Goal: Information Seeking & Learning: Learn about a topic

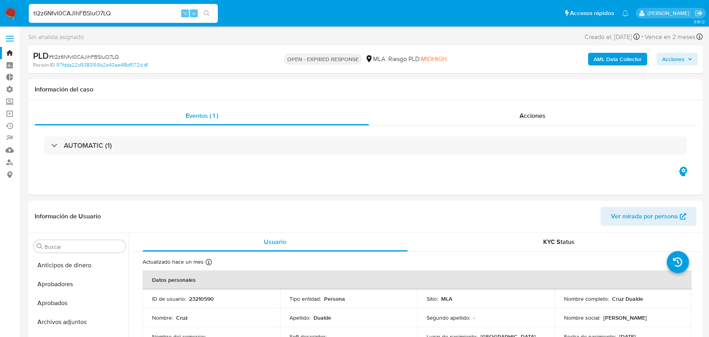
select select "10"
click at [126, 9] on input "tI2z6NfvI0CAJihFBSluO7LQ" at bounding box center [123, 13] width 189 height 10
paste input
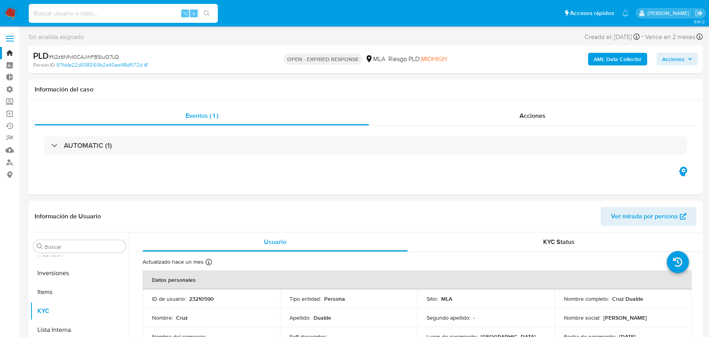
click at [115, 19] on div "⌥ s" at bounding box center [123, 13] width 189 height 19
click at [113, 16] on input at bounding box center [123, 13] width 189 height 10
click at [95, 16] on input at bounding box center [123, 13] width 189 height 10
click at [13, 18] on img at bounding box center [10, 13] width 13 height 13
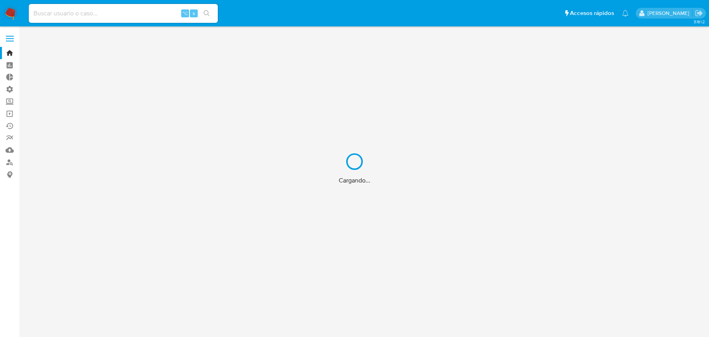
click at [87, 15] on div "Cargando..." at bounding box center [354, 168] width 709 height 337
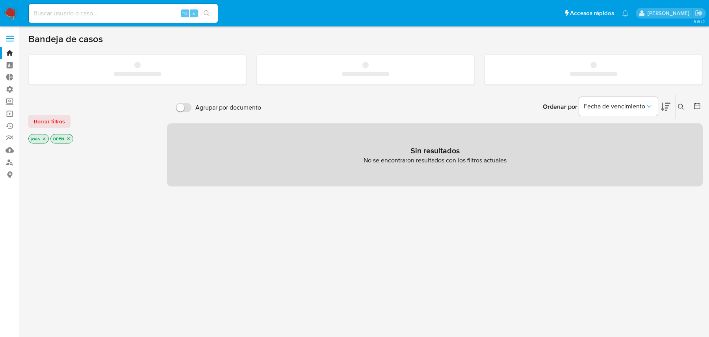
click at [82, 14] on input at bounding box center [123, 13] width 189 height 10
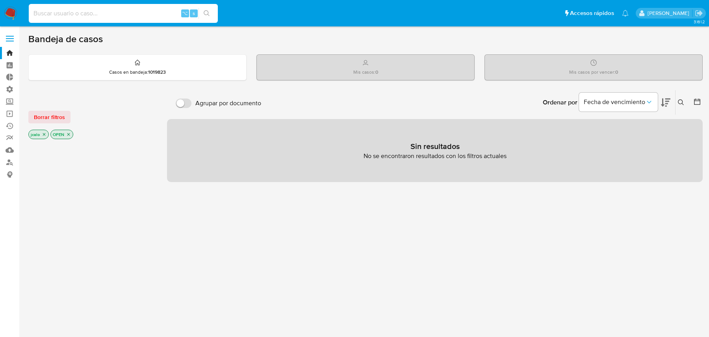
click at [82, 14] on input at bounding box center [123, 13] width 189 height 10
click at [150, 9] on input at bounding box center [123, 13] width 189 height 10
paste input "tI2z6NfvI0CAJihFBSluO7LQ"
type input "tI2z6NfvI0CAJihFBSluO7LQ"
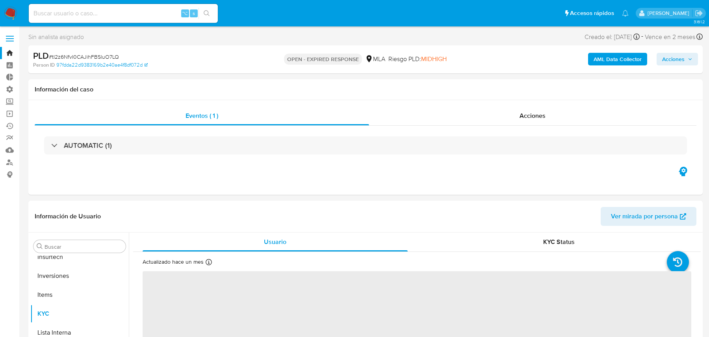
scroll to position [408, 0]
select select "10"
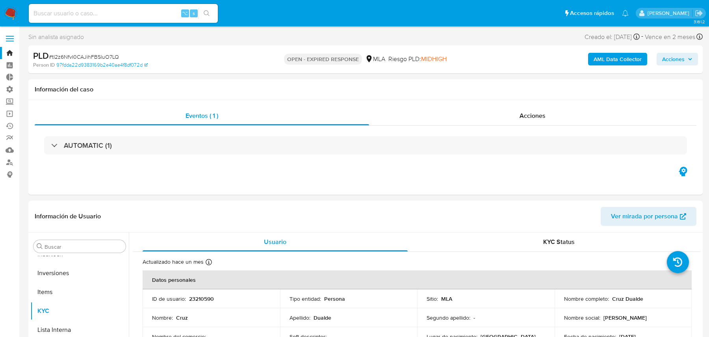
click at [607, 56] on b "AML Data Collector" at bounding box center [618, 59] width 48 height 13
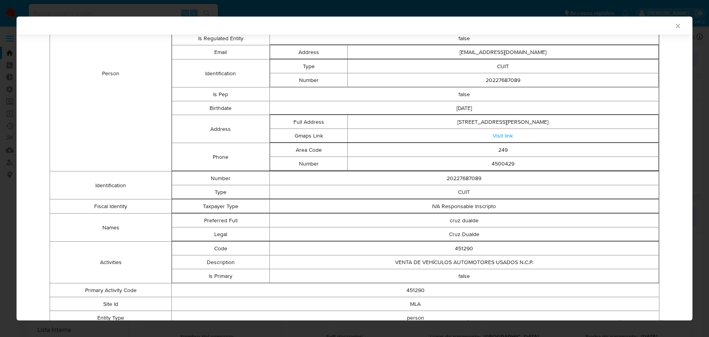
scroll to position [251, 0]
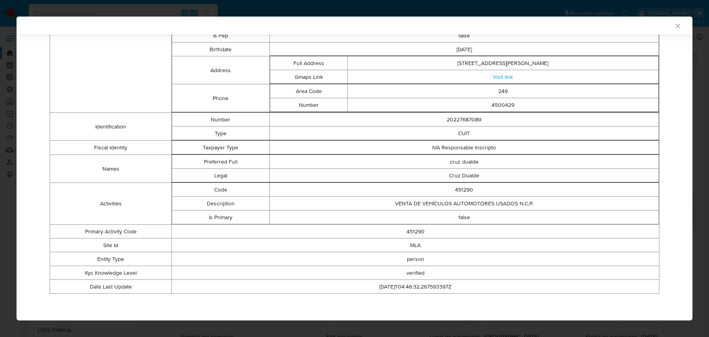
click at [433, 208] on td "VENTA DE VEHÍCULOS AUTOMOTORES USADOS N.C.P." at bounding box center [465, 204] width 390 height 14
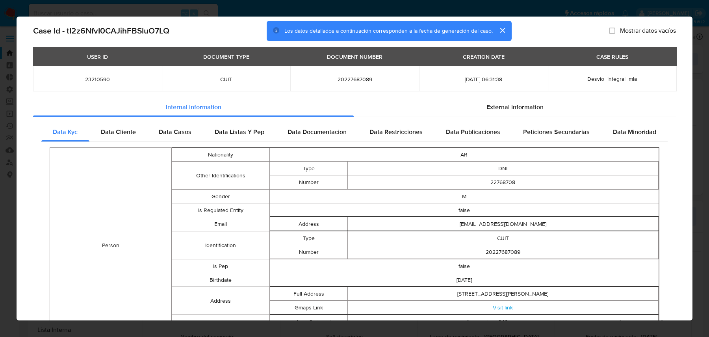
scroll to position [0, 0]
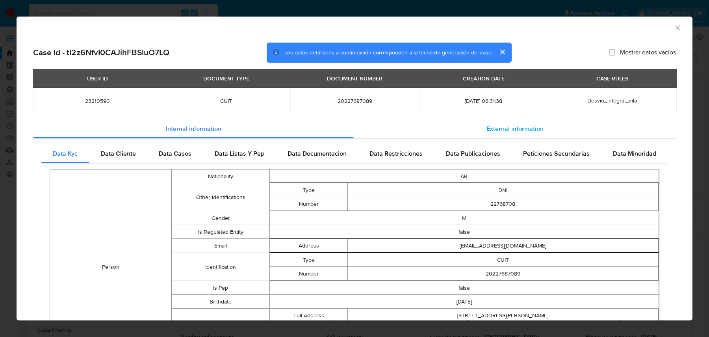
click at [377, 126] on div "External information" at bounding box center [515, 128] width 322 height 19
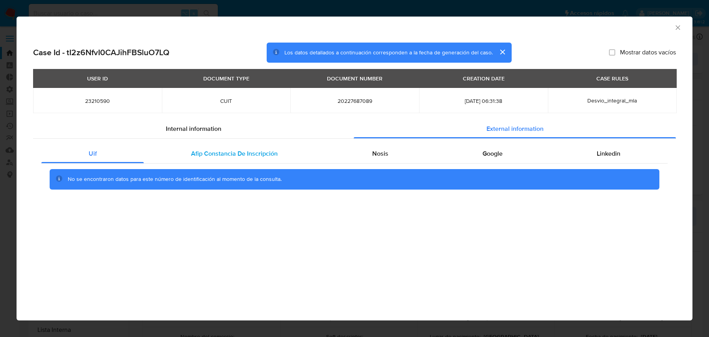
click at [195, 151] on span "Afip Constancia De Inscripción" at bounding box center [234, 153] width 87 height 9
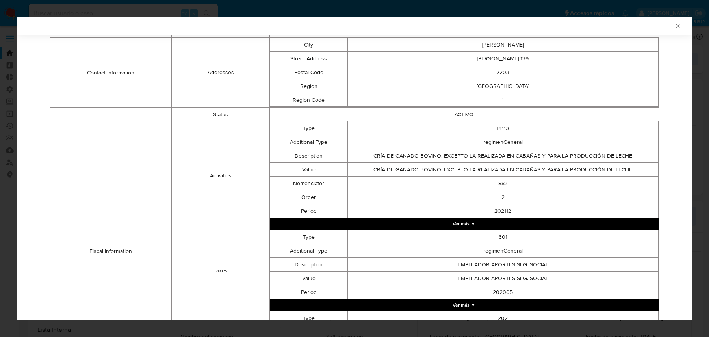
scroll to position [199, 0]
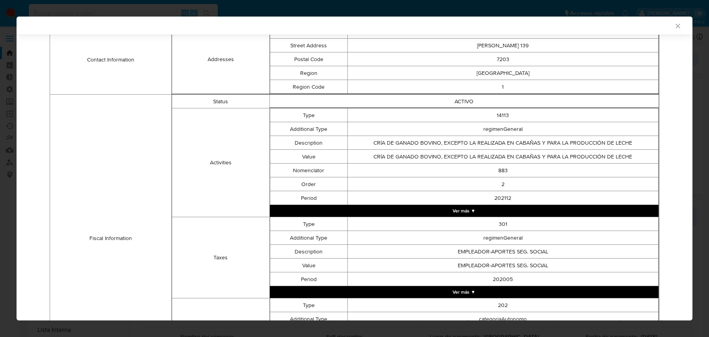
click at [409, 204] on td "202112" at bounding box center [503, 198] width 311 height 14
click at [402, 208] on button "Ver más ▼" at bounding box center [464, 211] width 389 height 12
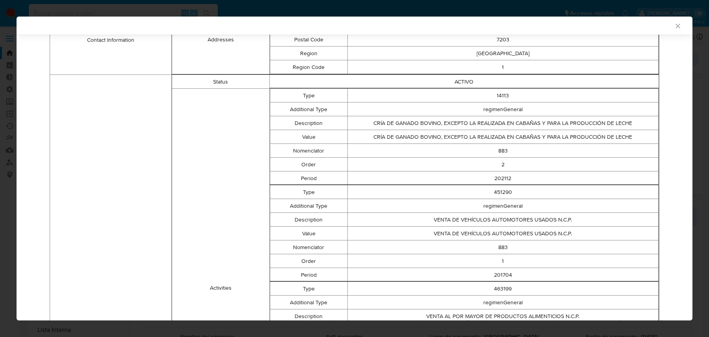
scroll to position [219, 0]
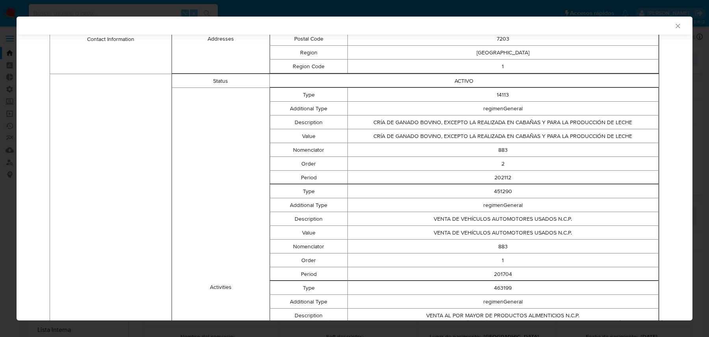
click at [467, 223] on td "VENTA DE VEHÍCULOS AUTOMOTORES USADOS N.C.P." at bounding box center [503, 219] width 311 height 14
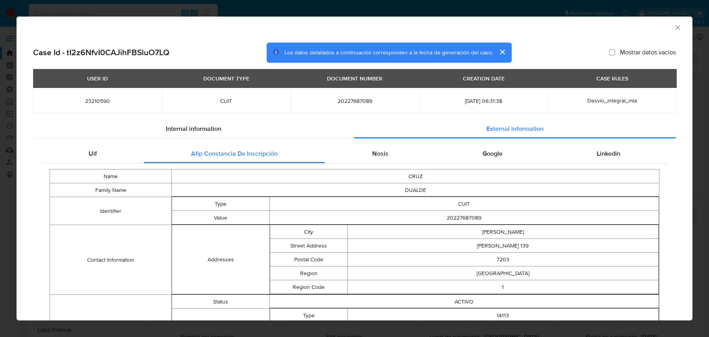
click at [130, 15] on div "AML Data Collector Case Id - tI2z6NfvI0CAJihFBSluO7LQ Los datos detallados a co…" at bounding box center [354, 168] width 709 height 337
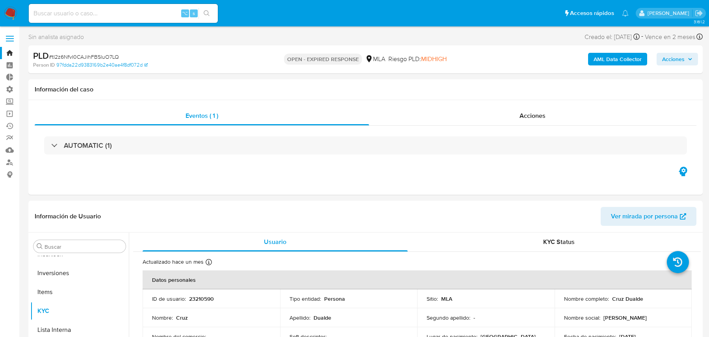
click at [121, 15] on input at bounding box center [123, 13] width 189 height 10
paste input "uDobUGhelkv0XKpl06VM0HNy"
type input "uDobUGhelkv0XKpl06VM0HNy"
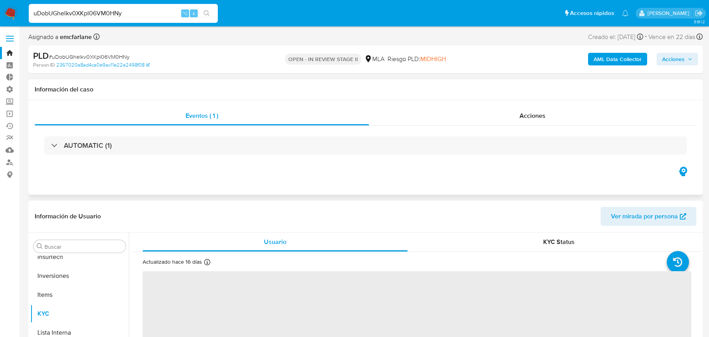
scroll to position [408, 0]
select select "10"
click at [606, 66] on div "AML Data Collector Acciones" at bounding box center [588, 59] width 219 height 19
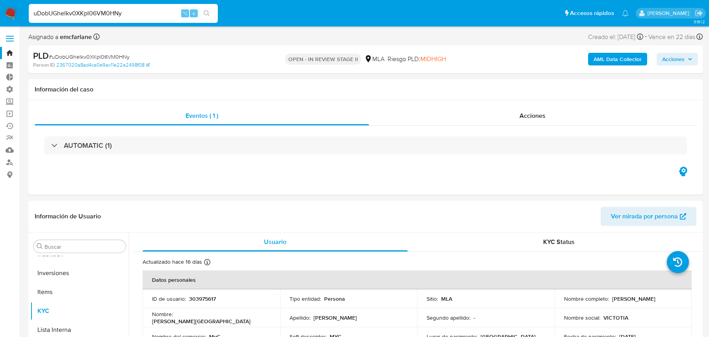
click at [607, 61] on b "AML Data Collector" at bounding box center [618, 59] width 48 height 13
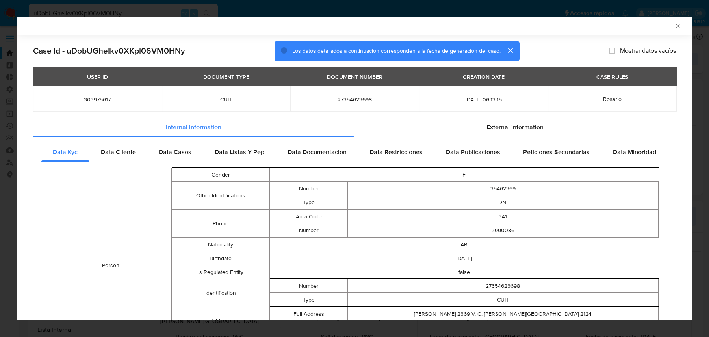
scroll to position [264, 0]
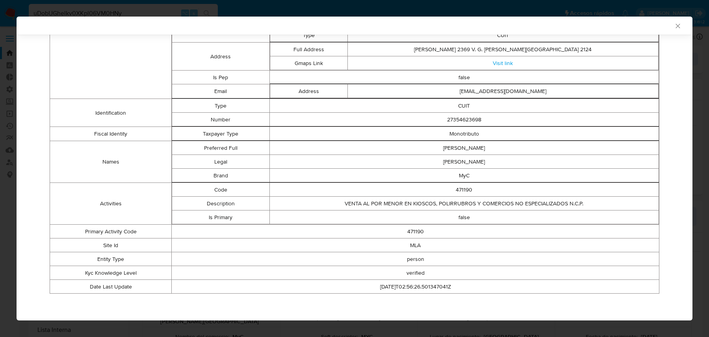
click at [376, 217] on td "false" at bounding box center [465, 217] width 390 height 14
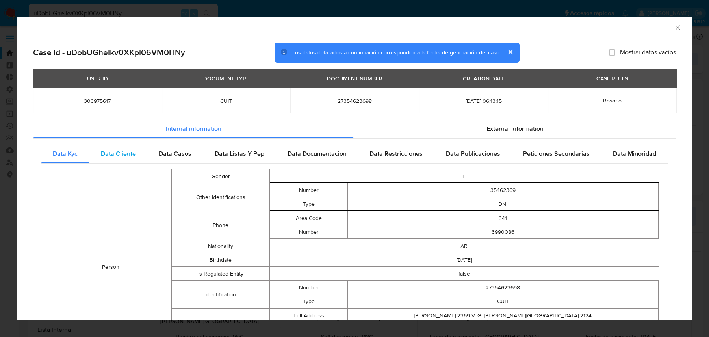
click at [123, 148] on div "Data Cliente" at bounding box center [118, 153] width 58 height 19
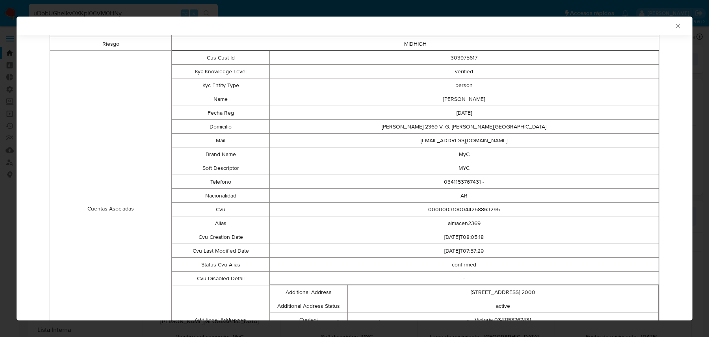
scroll to position [232, 0]
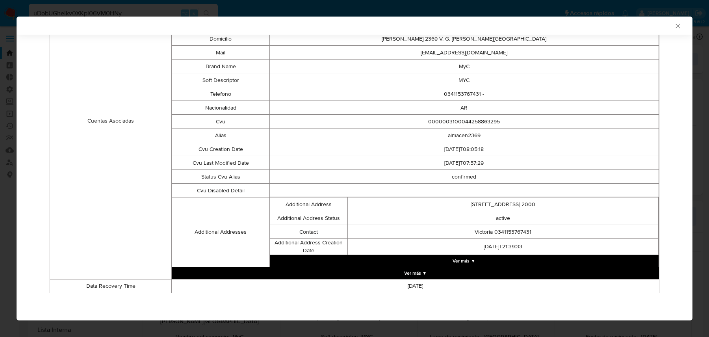
click at [407, 265] on button "Ver más ▼" at bounding box center [464, 261] width 389 height 12
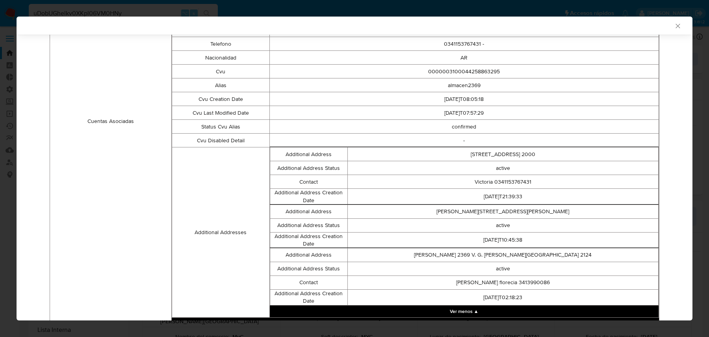
scroll to position [0, 0]
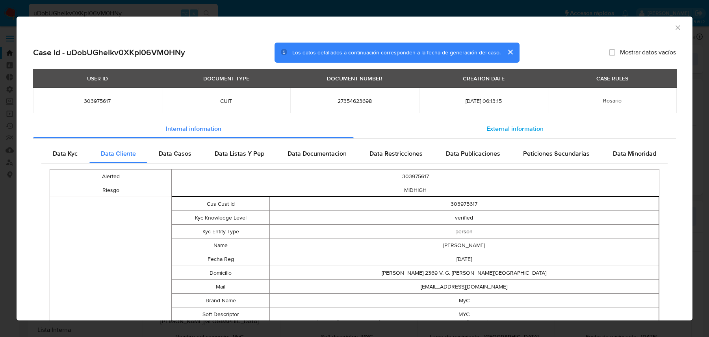
click at [477, 124] on div "External information" at bounding box center [515, 128] width 322 height 19
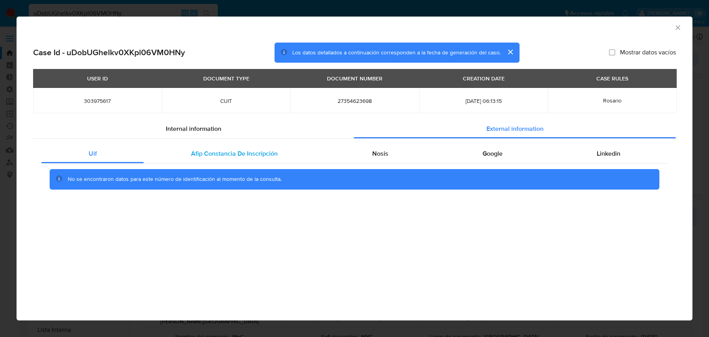
click at [199, 151] on span "Afip Constancia De Inscripción" at bounding box center [234, 153] width 87 height 9
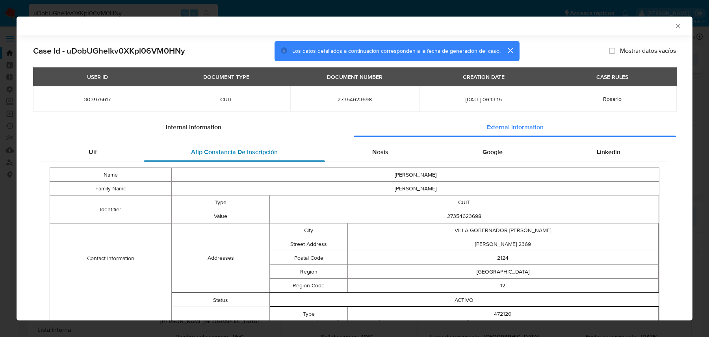
scroll to position [275, 0]
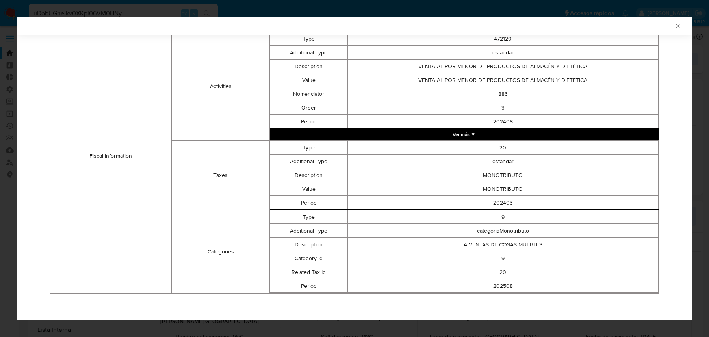
click at [415, 132] on button "Ver más ▼" at bounding box center [464, 134] width 389 height 12
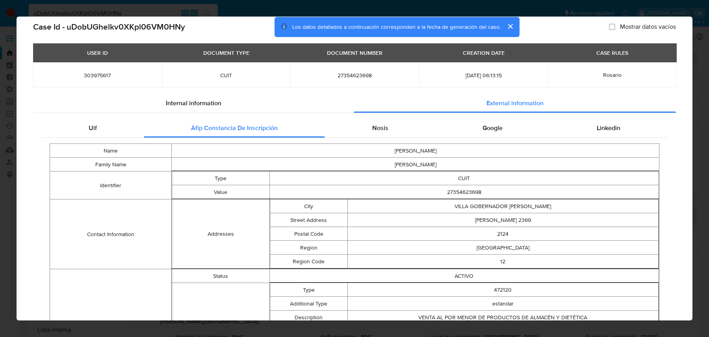
scroll to position [0, 0]
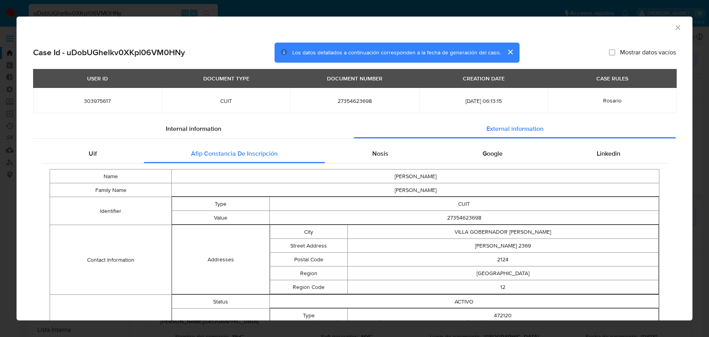
click at [171, 14] on div "AML Data Collector Case Id - uDobUGhelkv0XKpl06VM0HNy Los datos detallados a co…" at bounding box center [354, 168] width 709 height 337
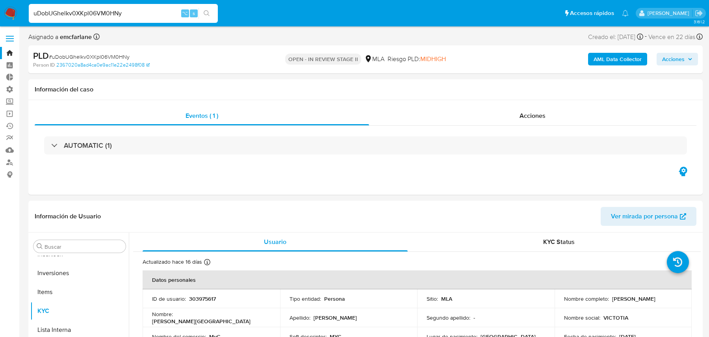
click at [143, 16] on input "uDobUGhelkv0XKpl06VM0HNy" at bounding box center [123, 13] width 189 height 10
paste input "tCtcKBmr9BPw8L19iOOusVd"
type input "utCtcKBmr9BPw8L19iOOusVd"
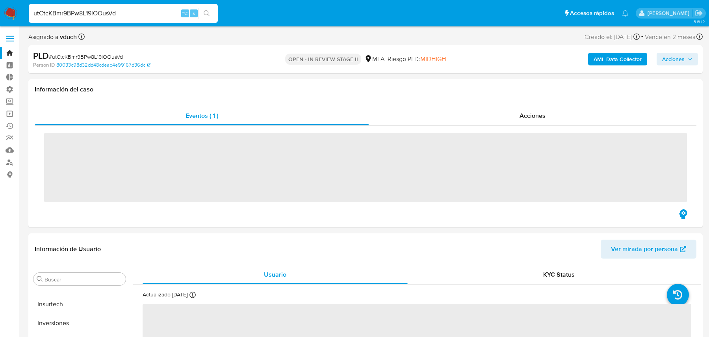
scroll to position [408, 0]
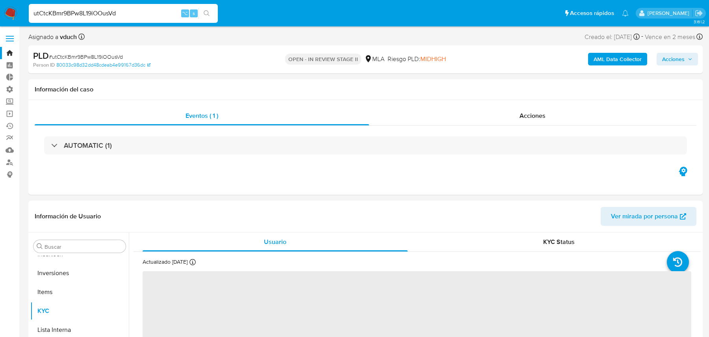
select select "10"
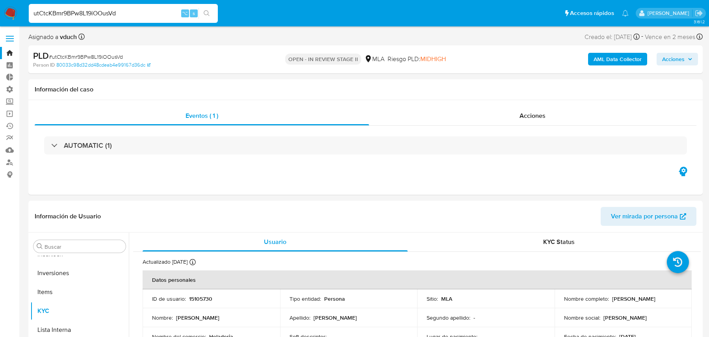
click at [112, 13] on input "utCtcKBmr9BPw8L19iOOusVd" at bounding box center [123, 13] width 189 height 10
click at [613, 60] on b "AML Data Collector" at bounding box center [618, 59] width 48 height 13
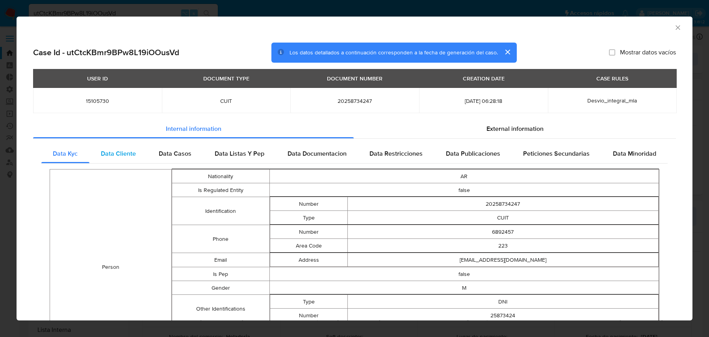
click at [100, 151] on div "Data Cliente" at bounding box center [118, 153] width 58 height 19
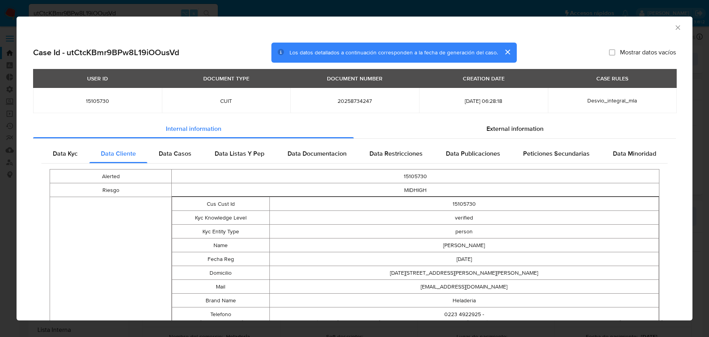
click at [60, 165] on div "Alerted 15105730 Riesgo MIDHIGH Cuentas Asociadas Cus Cust Id 15105730 Kyc Know…" at bounding box center [354, 341] width 627 height 355
click at [60, 159] on div "Data Kyc" at bounding box center [65, 153] width 48 height 19
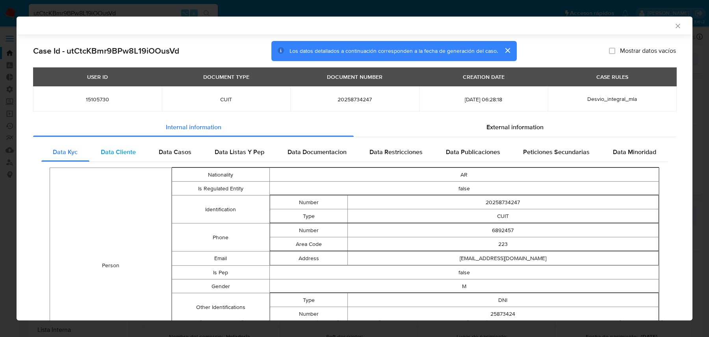
scroll to position [276, 0]
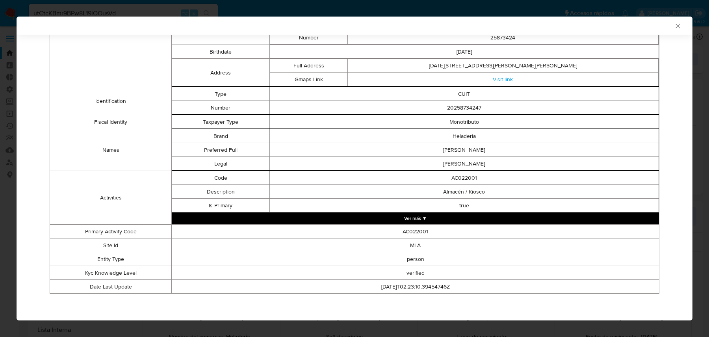
click at [355, 216] on button "Ver más ▼" at bounding box center [415, 218] width 487 height 12
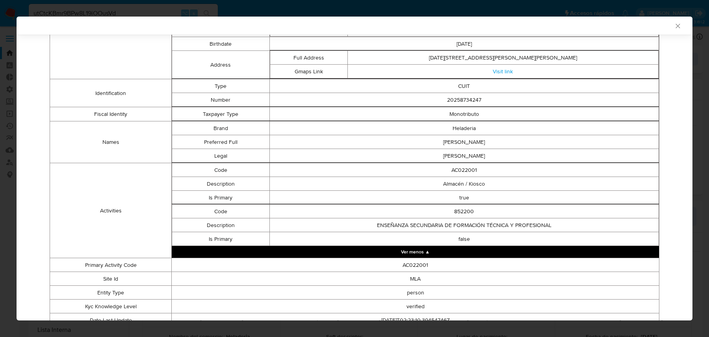
scroll to position [286, 0]
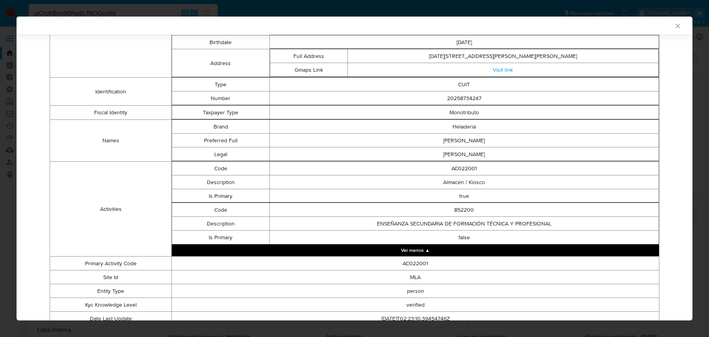
click at [458, 201] on td "true" at bounding box center [465, 196] width 390 height 14
click at [451, 183] on td "Almacén / Kiosco" at bounding box center [465, 182] width 390 height 14
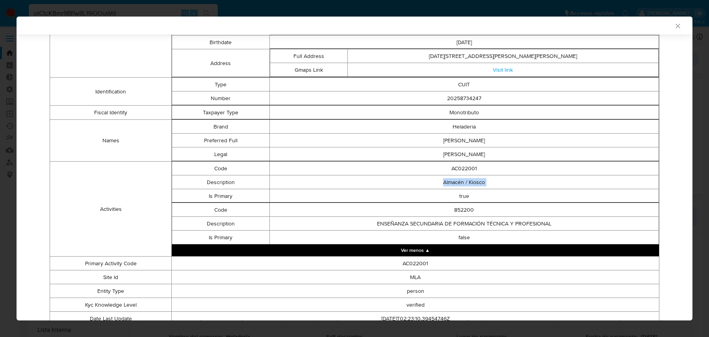
click at [451, 183] on td "Almacén / Kiosco" at bounding box center [465, 182] width 390 height 14
click at [428, 226] on td "ENSEÑANZA SECUNDARIA DE FORMACIÓN TÉCNICA Y PROFESIONAL" at bounding box center [465, 224] width 390 height 14
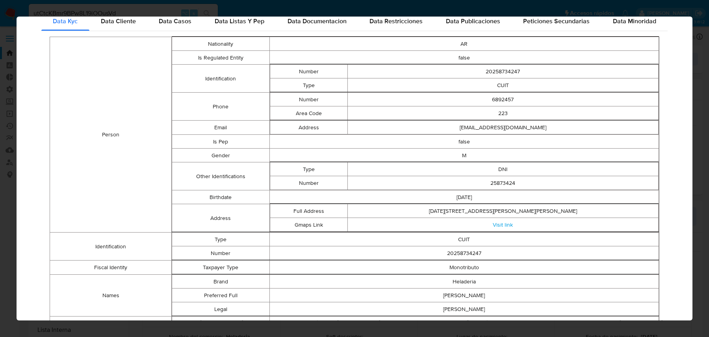
scroll to position [0, 0]
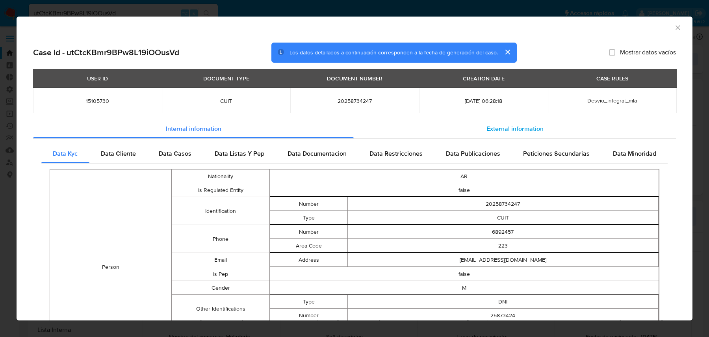
click at [451, 119] on div "External information" at bounding box center [515, 128] width 322 height 19
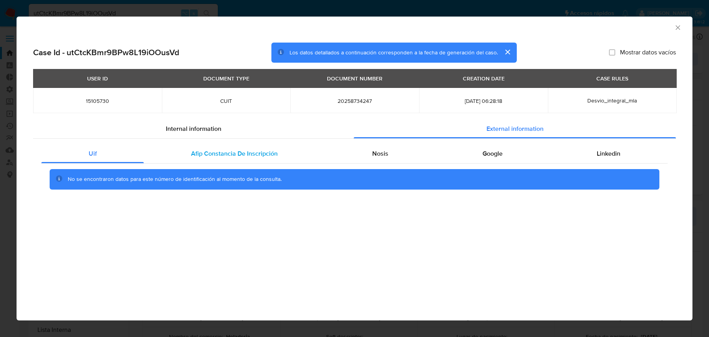
click at [260, 145] on div "Afip Constancia De Inscripción" at bounding box center [234, 153] width 181 height 19
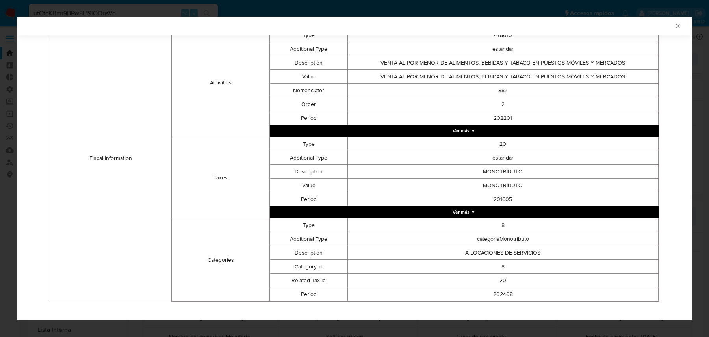
scroll to position [287, 0]
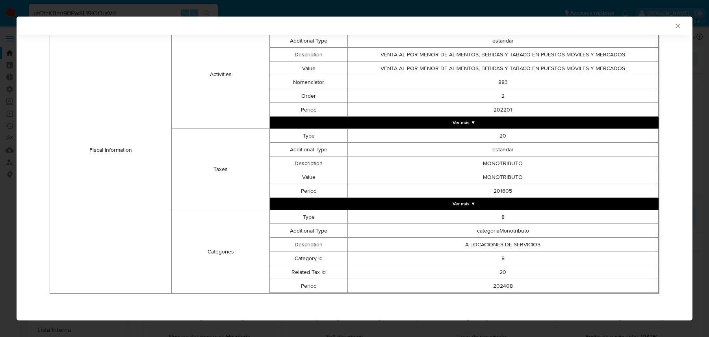
click at [357, 122] on button "Ver más ▼" at bounding box center [464, 123] width 389 height 12
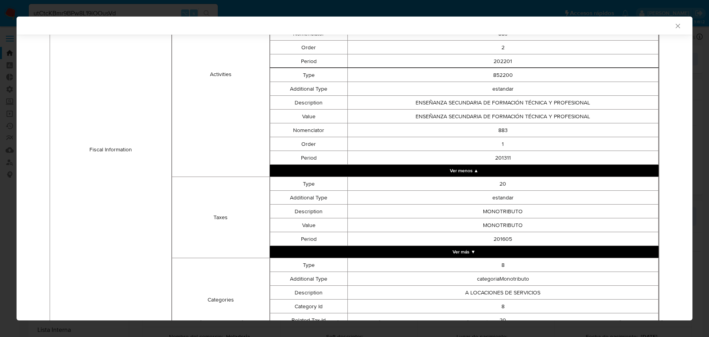
scroll to position [323, 0]
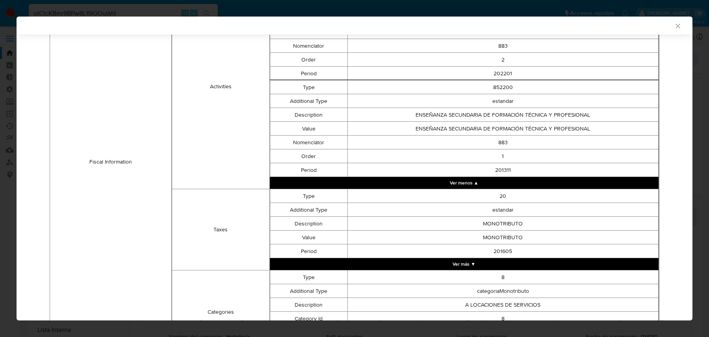
click at [426, 106] on td "estandar" at bounding box center [503, 101] width 311 height 14
click at [416, 112] on td "ENSEÑANZA SECUNDARIA DE FORMACIÓN TÉCNICA Y PROFESIONAL" at bounding box center [503, 115] width 311 height 14
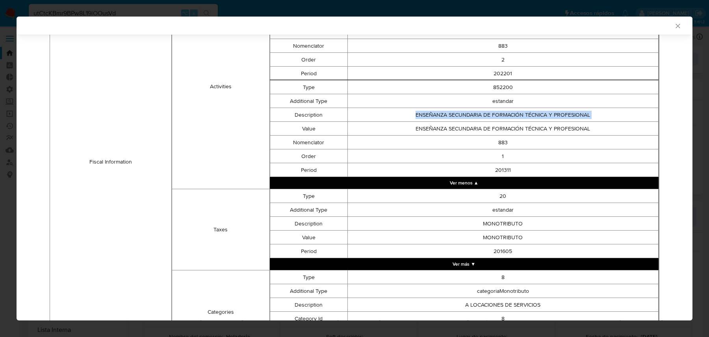
click at [416, 112] on td "ENSEÑANZA SECUNDARIA DE FORMACIÓN TÉCNICA Y PROFESIONAL" at bounding box center [503, 115] width 311 height 14
click at [422, 130] on td "ENSEÑANZA SECUNDARIA DE FORMACIÓN TÉCNICA Y PROFESIONAL" at bounding box center [503, 129] width 311 height 14
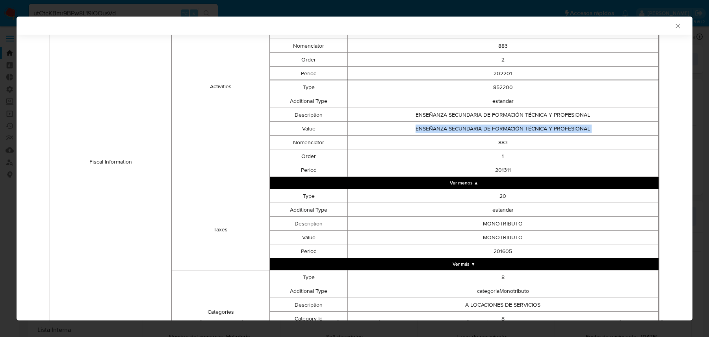
scroll to position [0, 0]
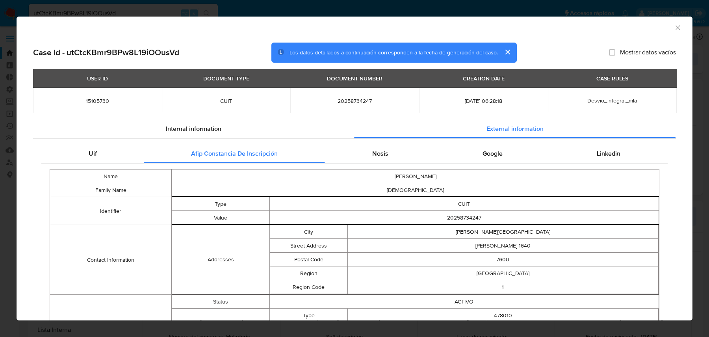
click at [149, 52] on h2 "Case Id - utCtcKBmr9BPw8L19iOOusVd" at bounding box center [106, 52] width 146 height 10
copy h2 "utCtcKBmr9BPw8L19iOOusVd"
click at [142, 12] on div "AML Data Collector Case Id - utCtcKBmr9BPw8L19iOOusVd Los datos detallados a co…" at bounding box center [354, 168] width 709 height 337
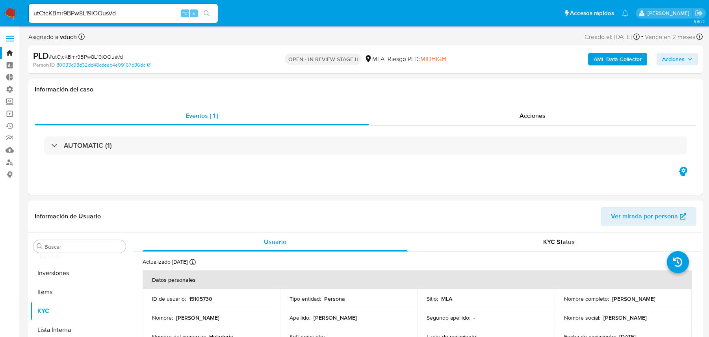
click at [607, 58] on b "AML Data Collector" at bounding box center [618, 59] width 48 height 13
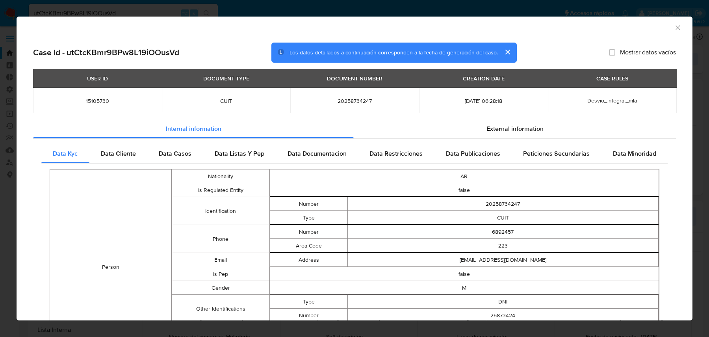
click at [436, 115] on div "USER ID DOCUMENT TYPE DOCUMENT NUMBER CREATION DATE CASE RULES 15105730 CUIT 20…" at bounding box center [354, 94] width 643 height 50
click at [419, 121] on div "External information" at bounding box center [515, 128] width 322 height 19
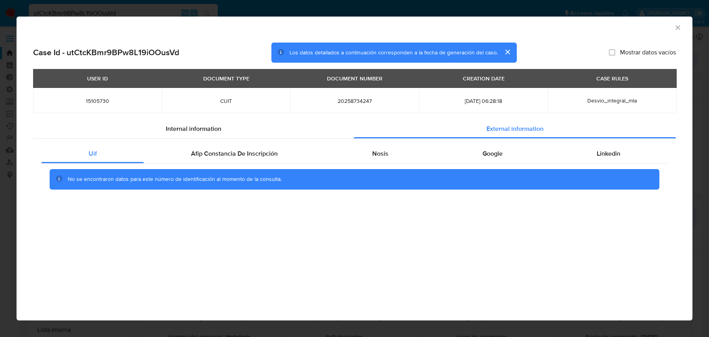
click at [248, 144] on div "Uif Afip Constancia De Inscripción Nosis Google Linkedin No se encontraron dato…" at bounding box center [354, 170] width 643 height 62
click at [223, 154] on span "Afip Constancia De Inscripción" at bounding box center [234, 153] width 87 height 9
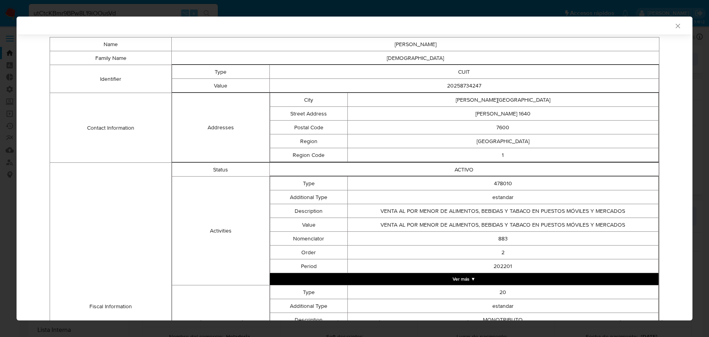
scroll to position [186, 0]
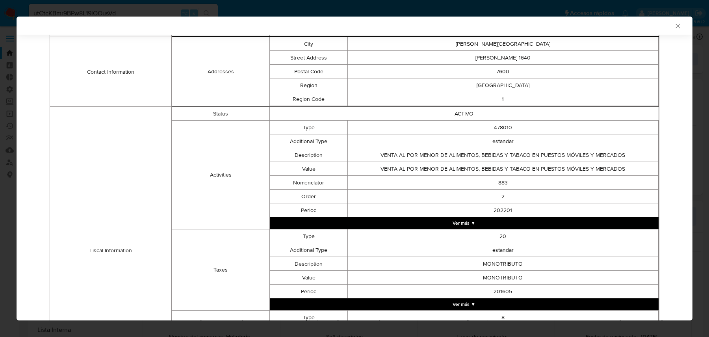
click at [445, 224] on button "Ver más ▼" at bounding box center [464, 223] width 389 height 12
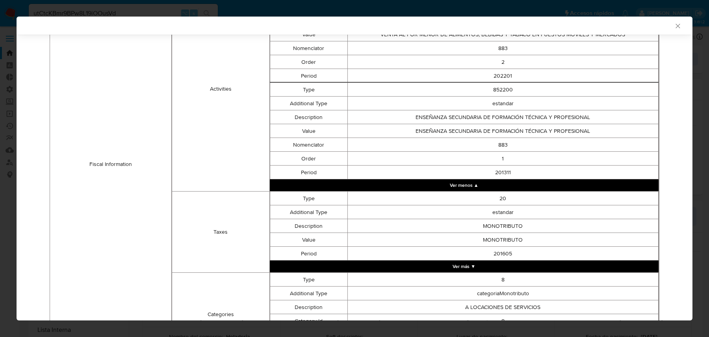
scroll to position [232, 0]
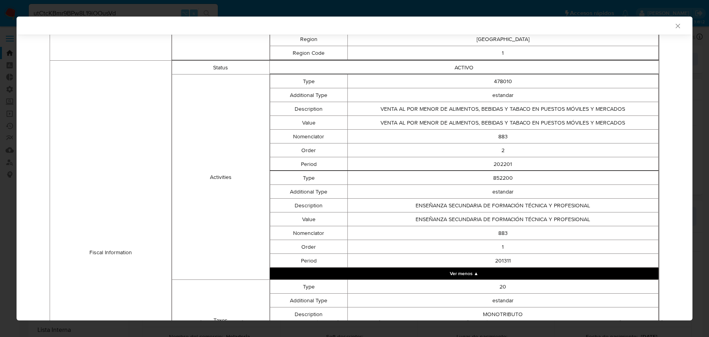
click at [486, 134] on td "883" at bounding box center [503, 137] width 311 height 14
click at [418, 215] on td "ENSEÑANZA SECUNDARIA DE FORMACIÓN TÉCNICA Y PROFESIONAL" at bounding box center [503, 219] width 311 height 14
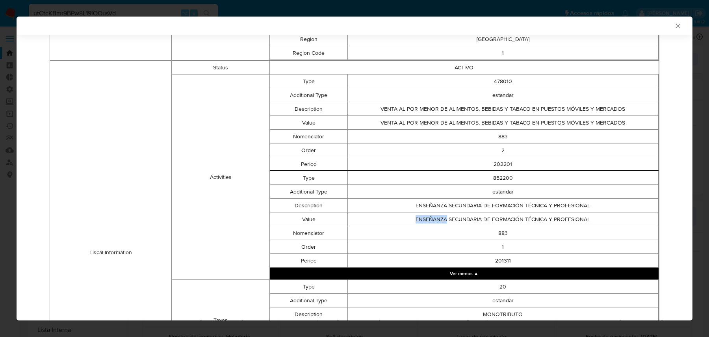
click at [418, 215] on td "ENSEÑANZA SECUNDARIA DE FORMACIÓN TÉCNICA Y PROFESIONAL" at bounding box center [503, 219] width 311 height 14
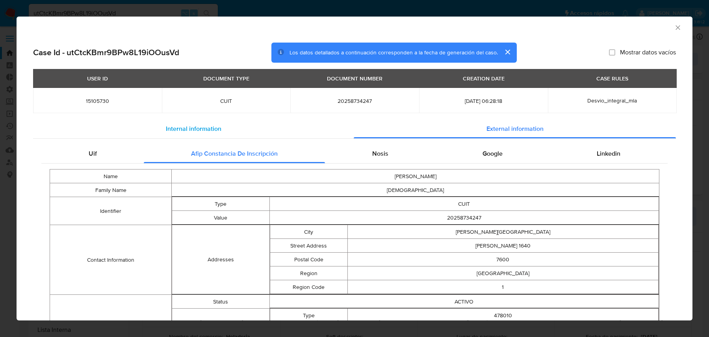
click at [212, 130] on span "Internal information" at bounding box center [194, 128] width 56 height 9
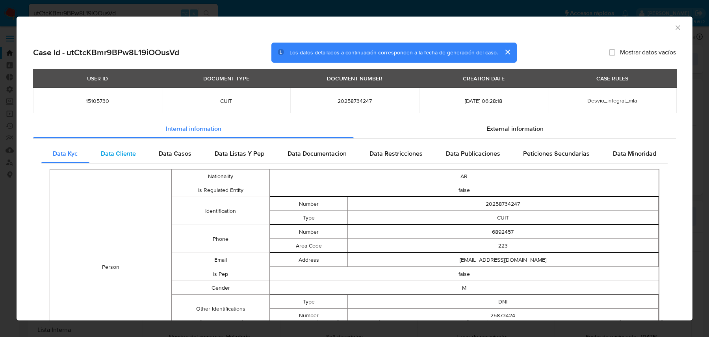
click at [118, 149] on span "Data Cliente" at bounding box center [118, 153] width 35 height 9
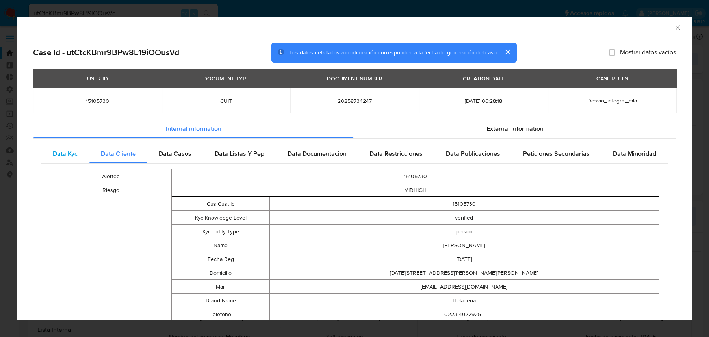
click at [73, 151] on span "Data Kyc" at bounding box center [65, 153] width 25 height 9
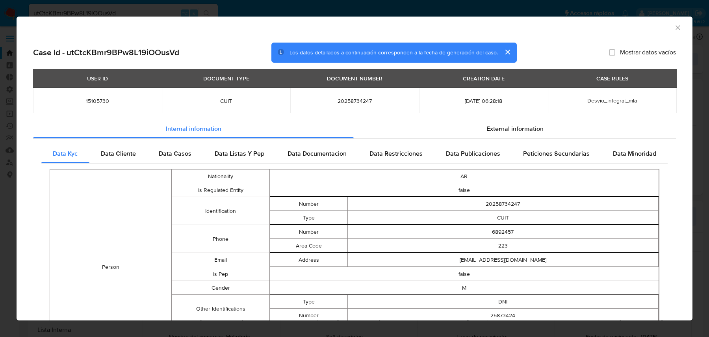
scroll to position [276, 0]
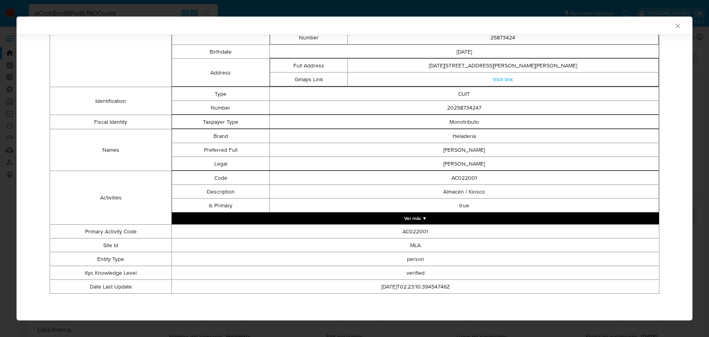
click at [361, 221] on button "Ver más ▼" at bounding box center [415, 218] width 487 height 12
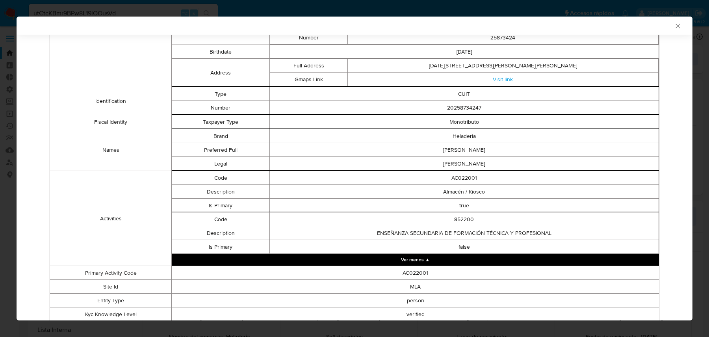
click at [482, 172] on td "AC022001" at bounding box center [465, 178] width 390 height 14
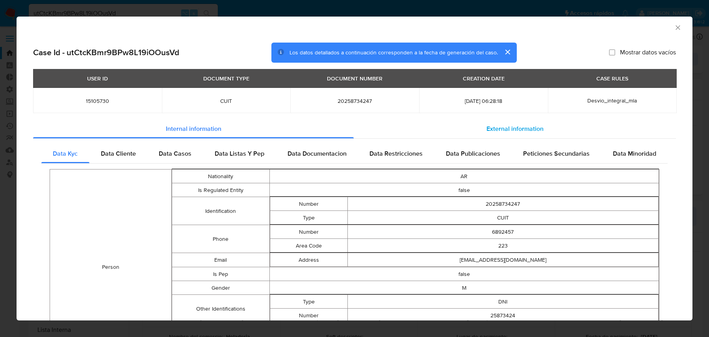
click at [431, 136] on div "External information" at bounding box center [515, 128] width 322 height 19
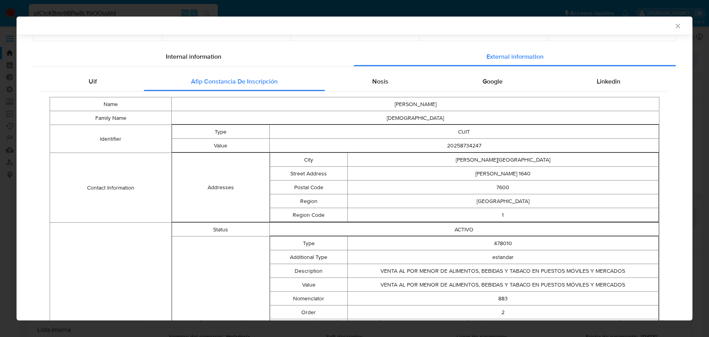
scroll to position [378, 0]
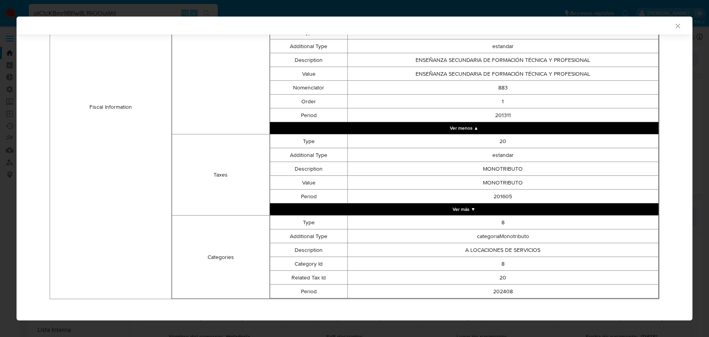
click at [449, 212] on button "Ver más ▼" at bounding box center [464, 209] width 389 height 12
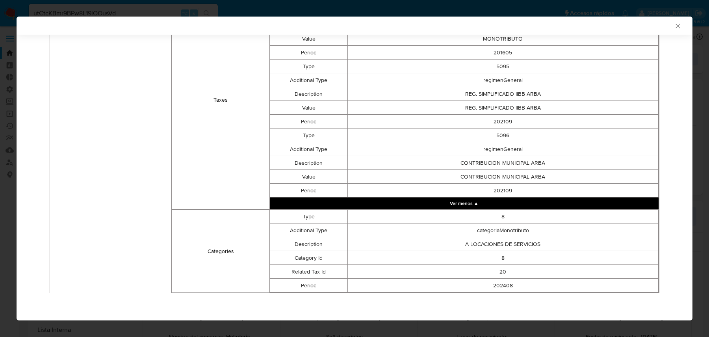
scroll to position [0, 0]
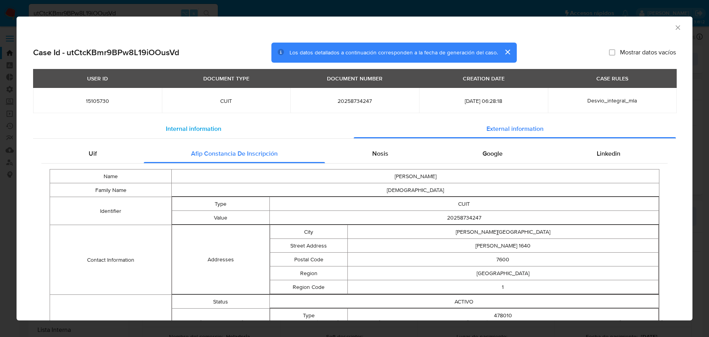
click at [134, 126] on div "Internal information" at bounding box center [193, 128] width 321 height 19
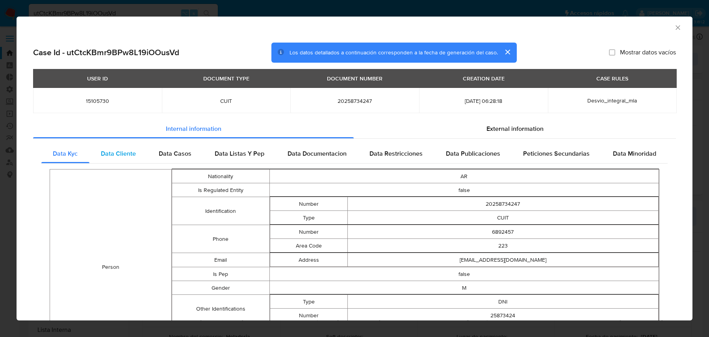
click at [130, 150] on span "Data Cliente" at bounding box center [118, 153] width 35 height 9
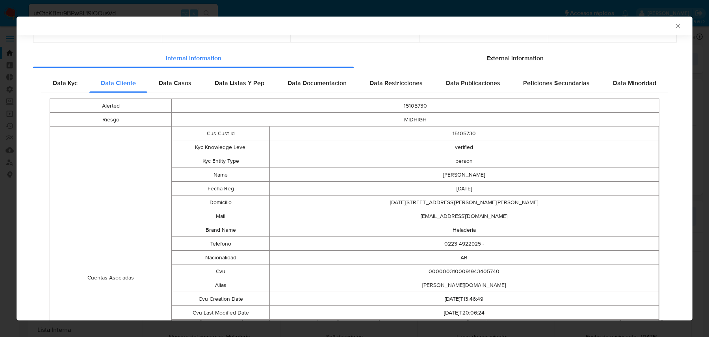
scroll to position [77, 0]
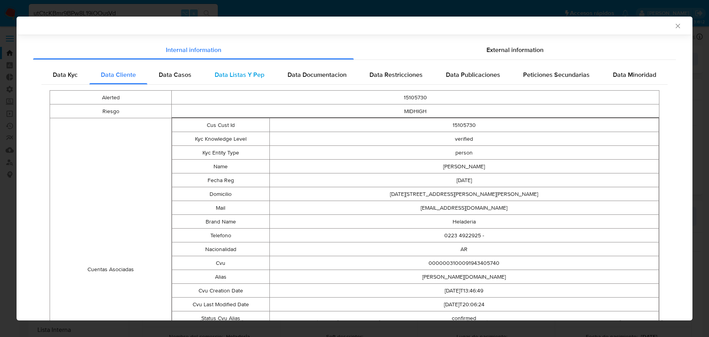
click at [257, 69] on div "Data Listas Y Pep" at bounding box center [239, 74] width 73 height 19
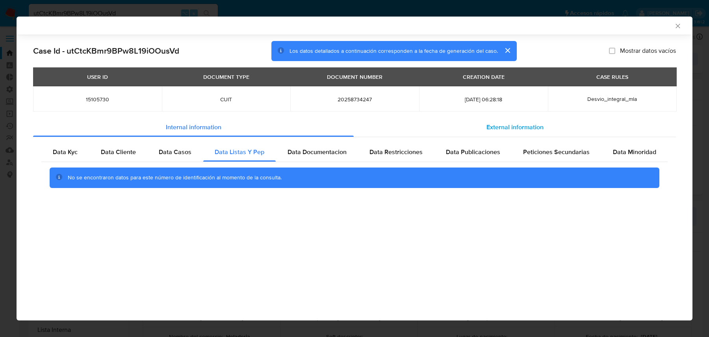
click at [394, 126] on div "External information" at bounding box center [515, 127] width 322 height 19
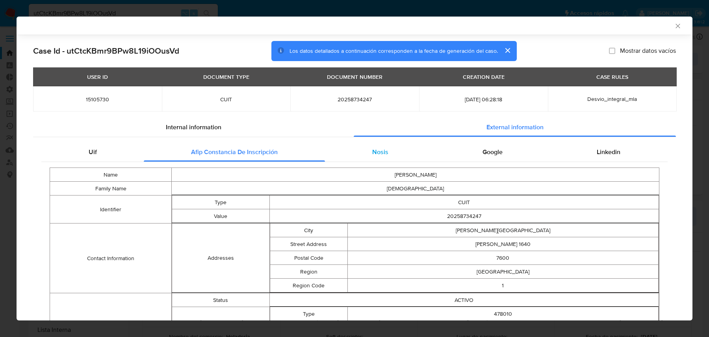
click at [371, 156] on div "Nosis" at bounding box center [380, 152] width 110 height 19
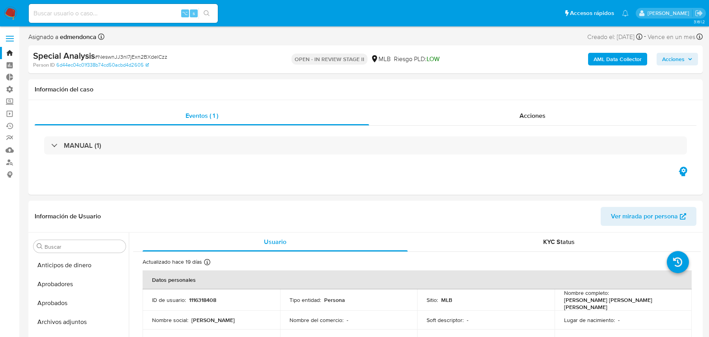
select select "10"
